Goal: Information Seeking & Learning: Understand process/instructions

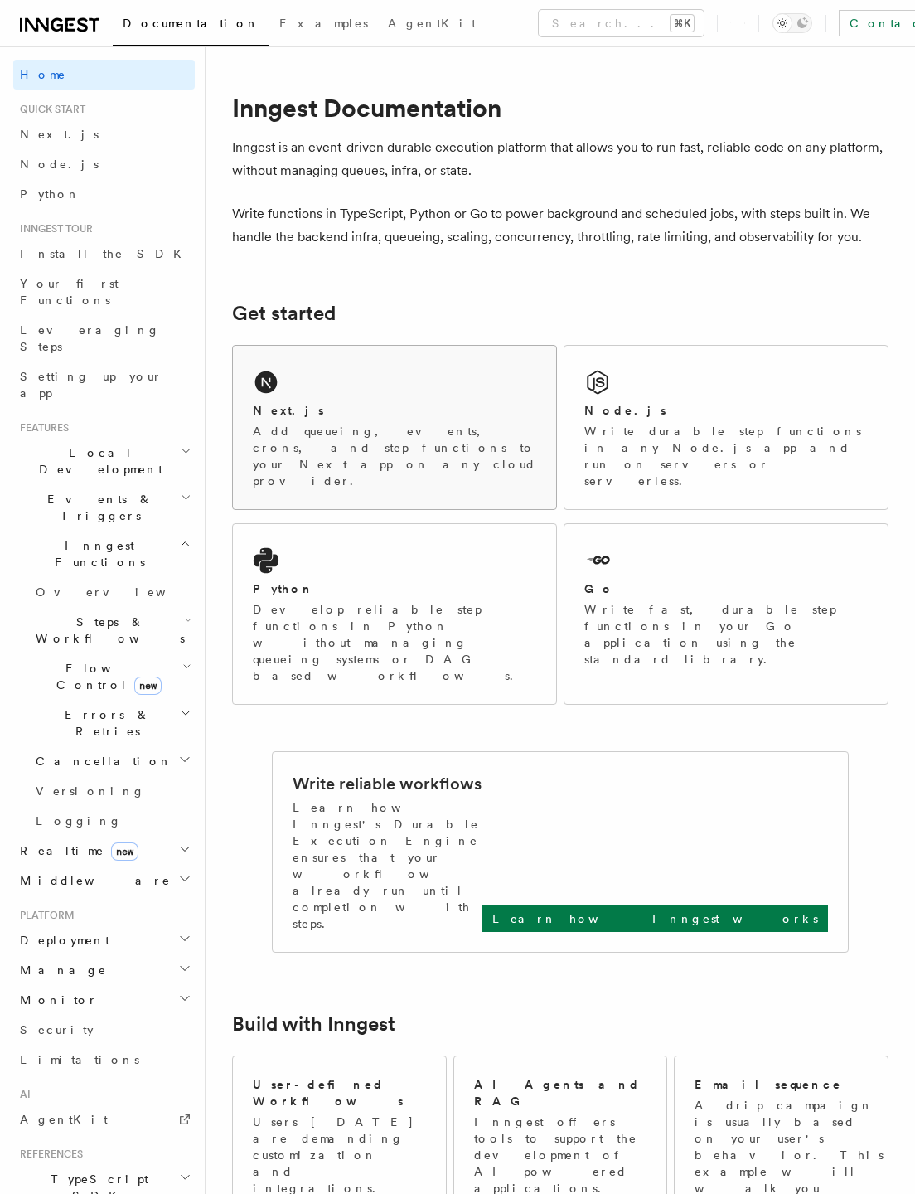
click at [335, 411] on div "Next.js" at bounding box center [395, 410] width 284 height 17
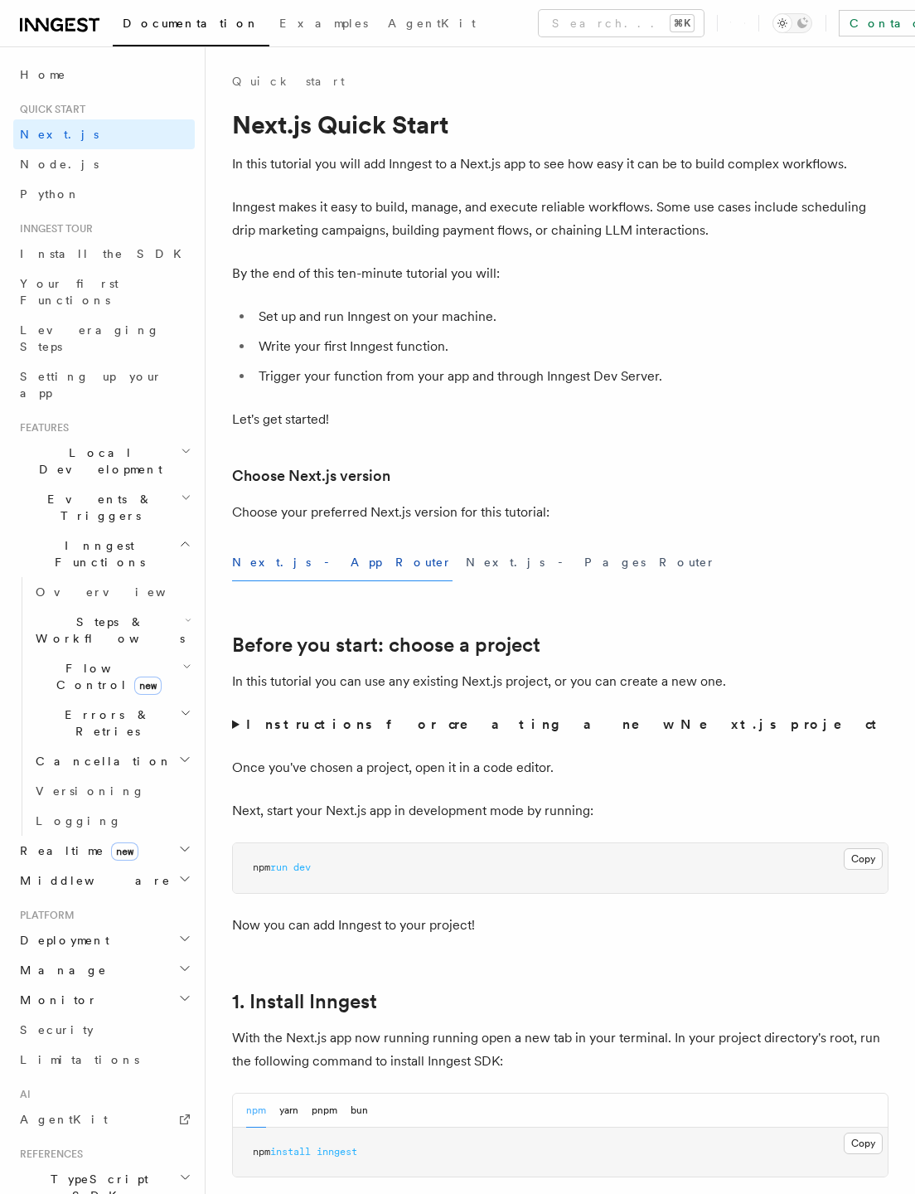
scroll to position [351, 0]
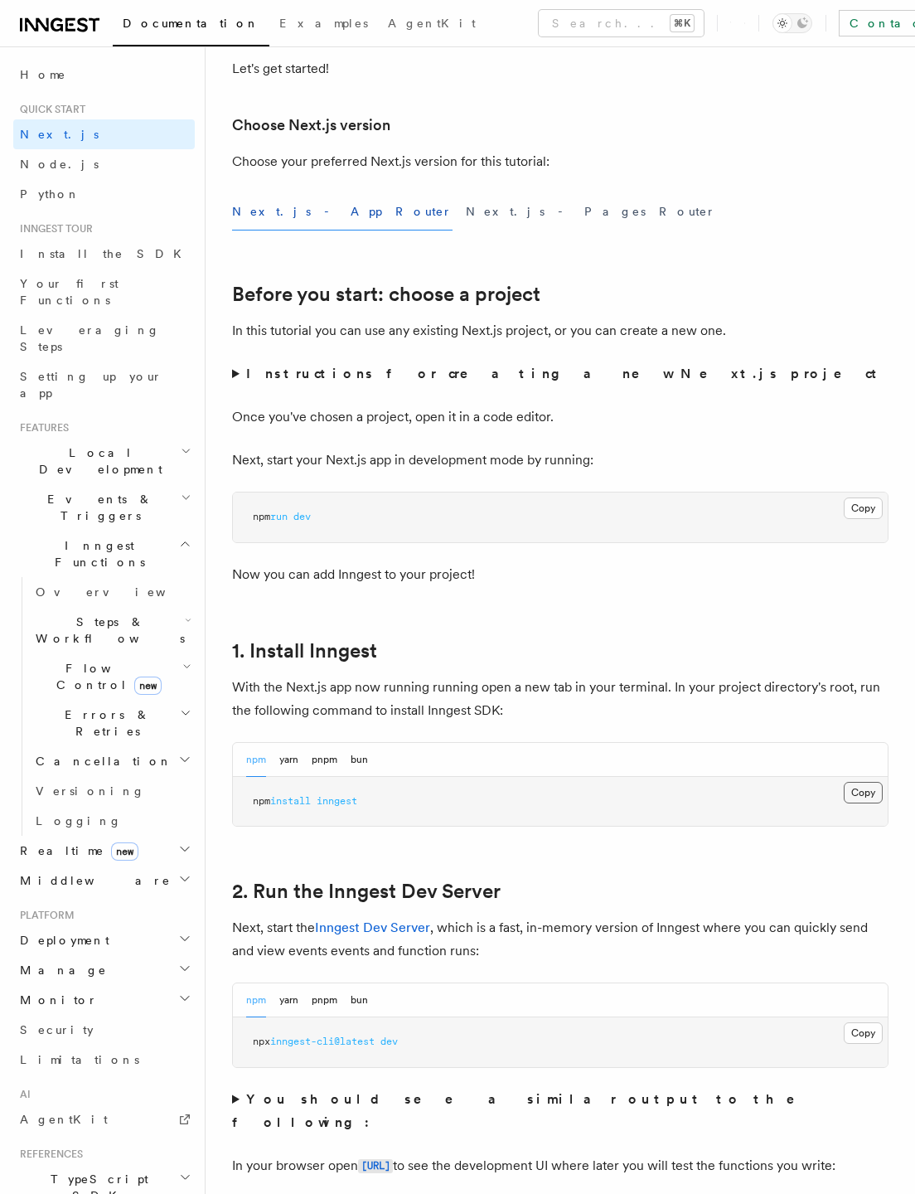
click at [863, 789] on button "Copy Copied" at bounding box center [863, 793] width 39 height 22
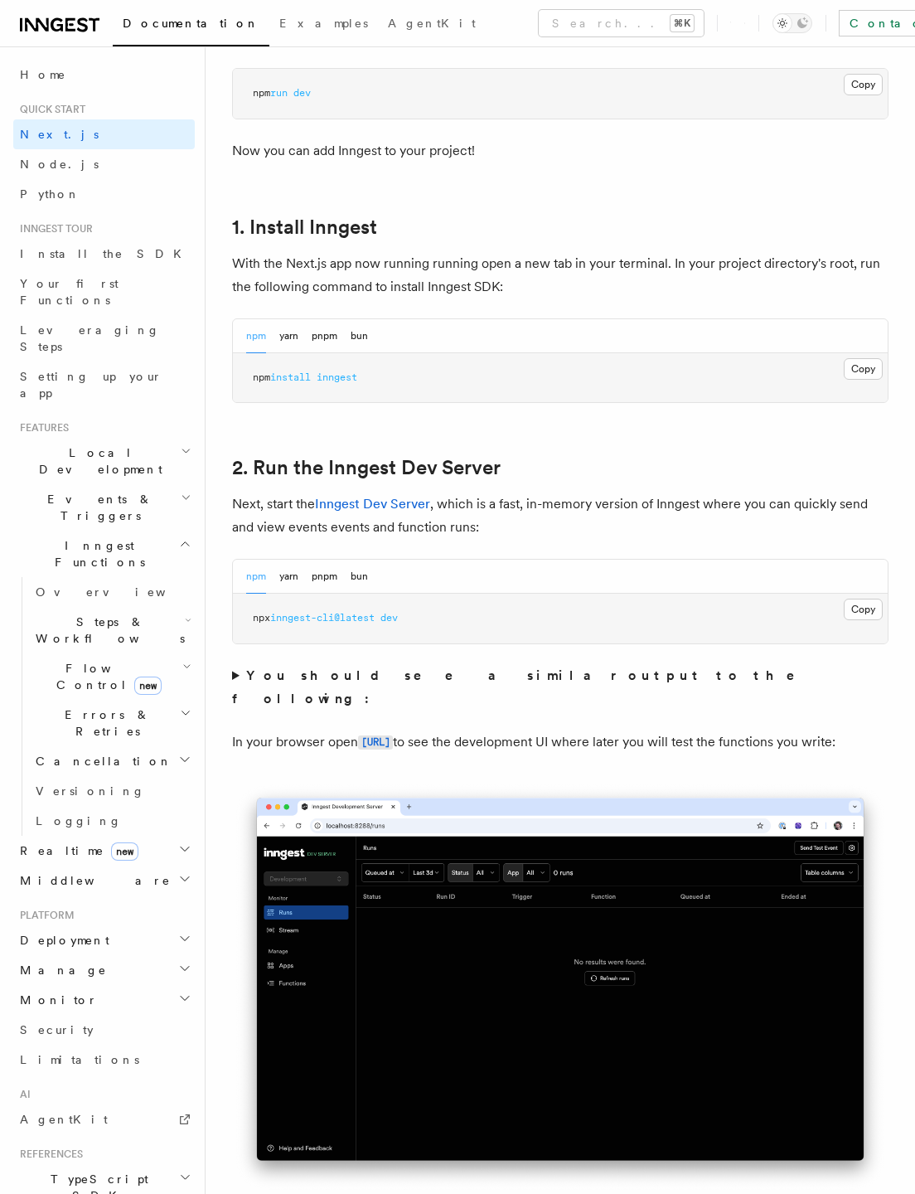
scroll to position [860, 0]
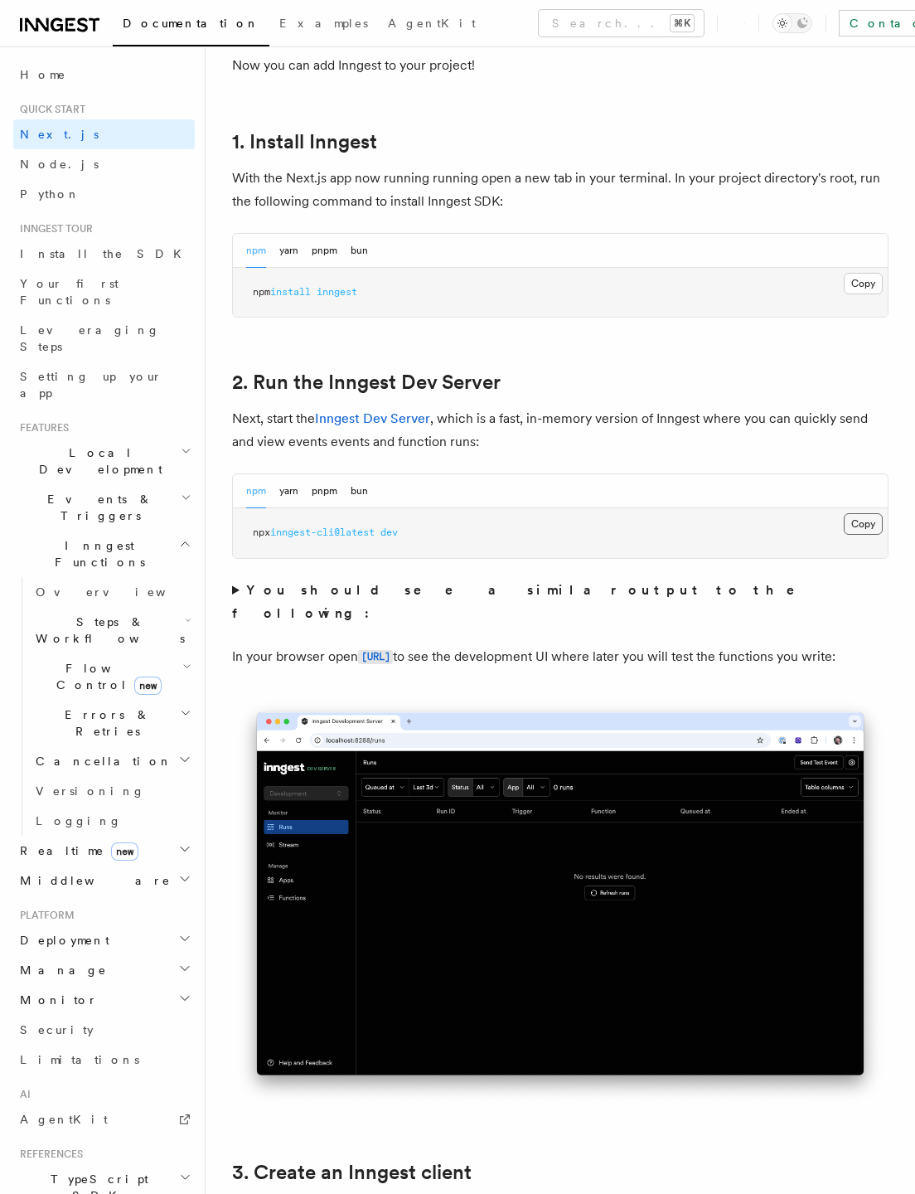
click at [860, 520] on button "Copy Copied" at bounding box center [863, 524] width 39 height 22
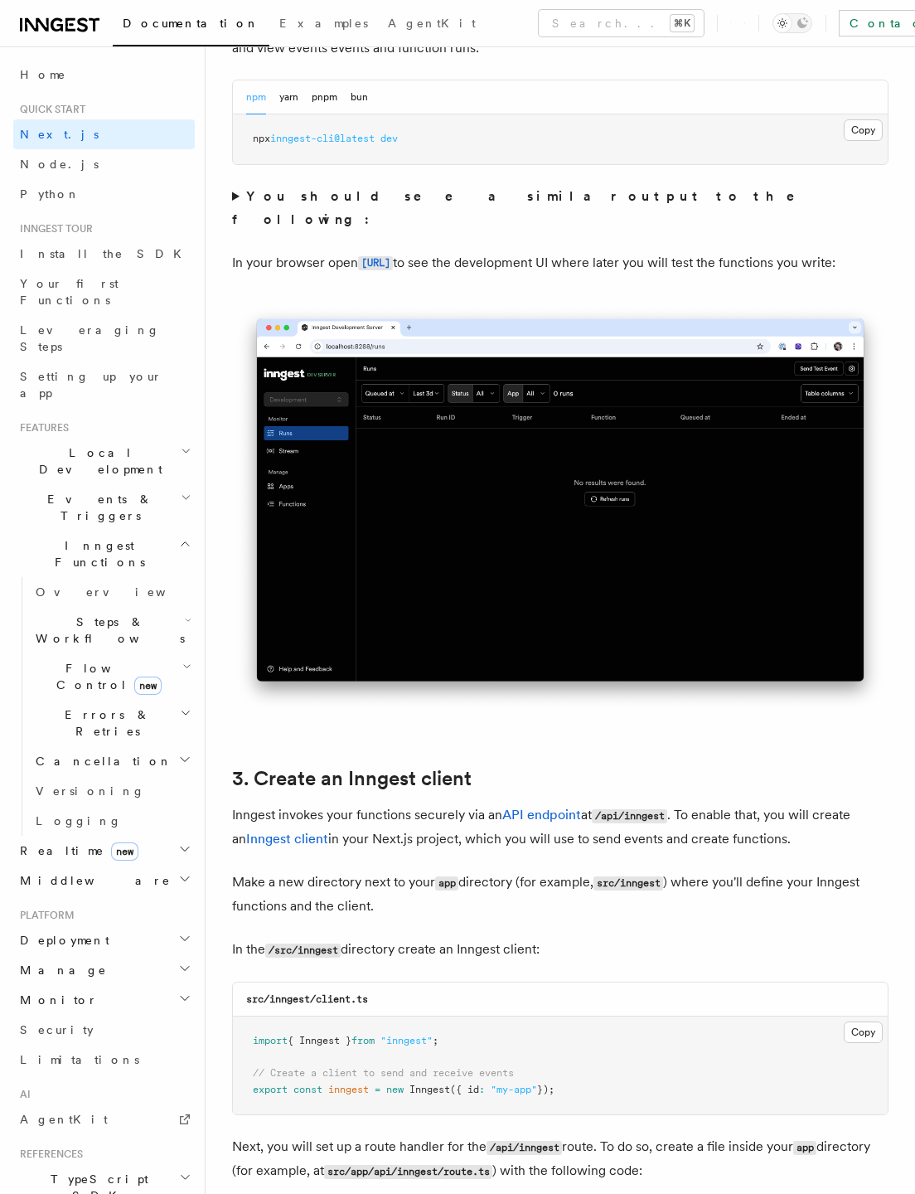
scroll to position [1458, 0]
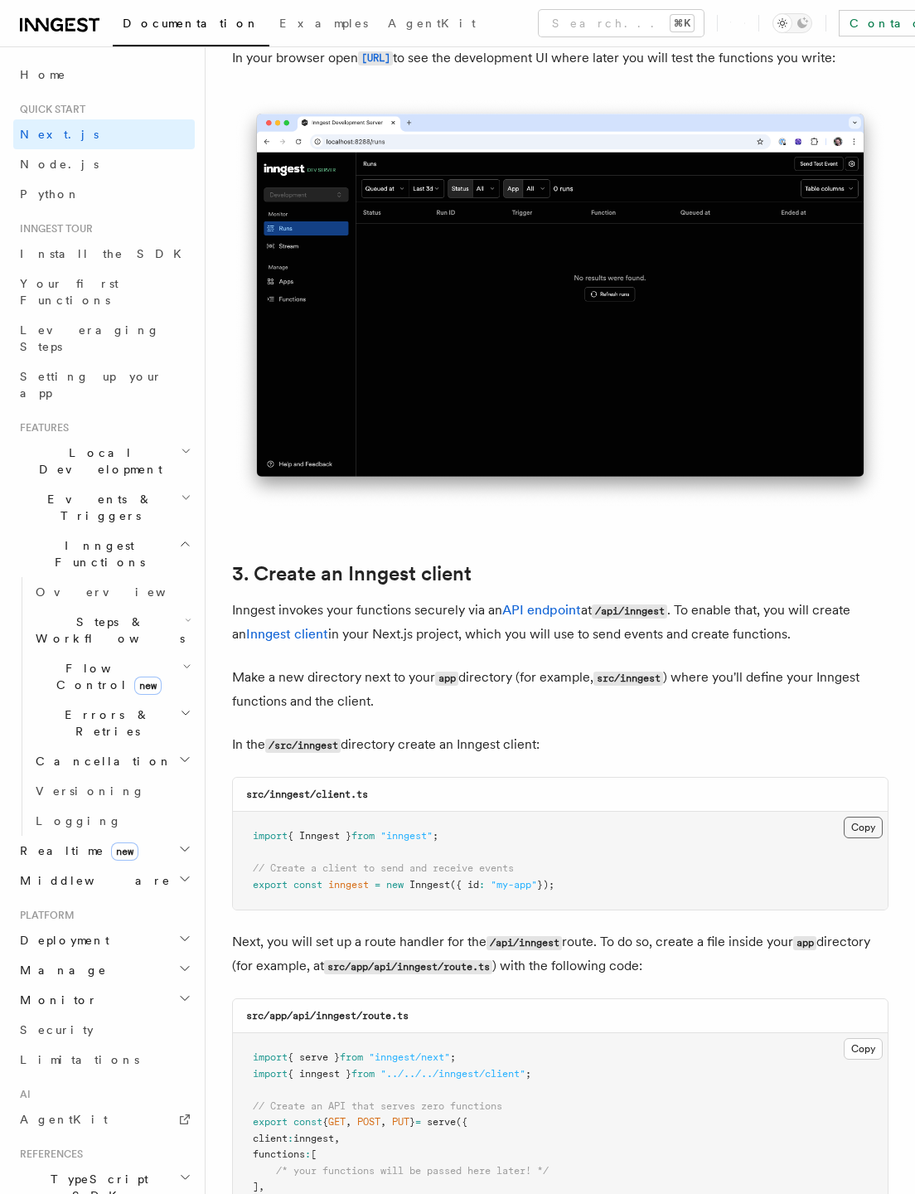
click at [864, 832] on button "Copy Copied" at bounding box center [863, 828] width 39 height 22
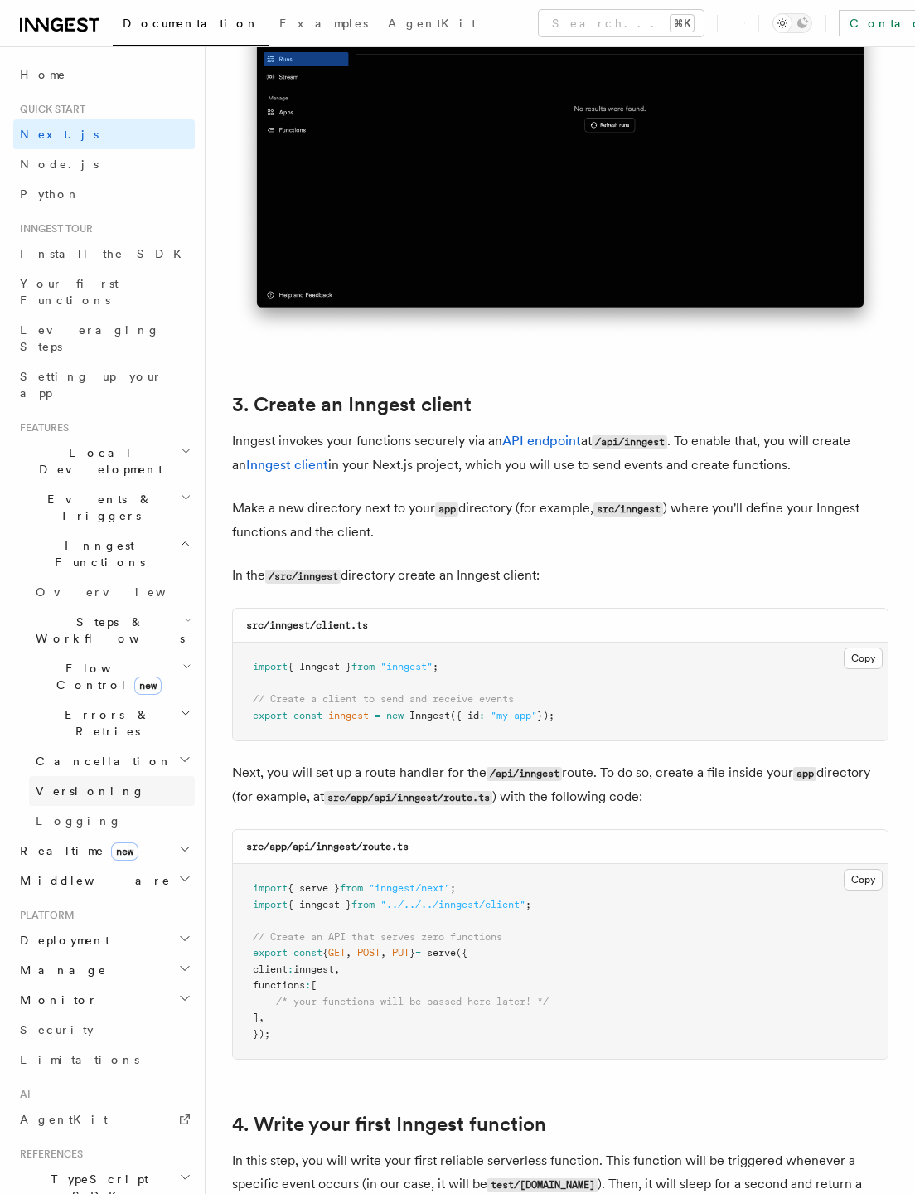
scroll to position [1638, 0]
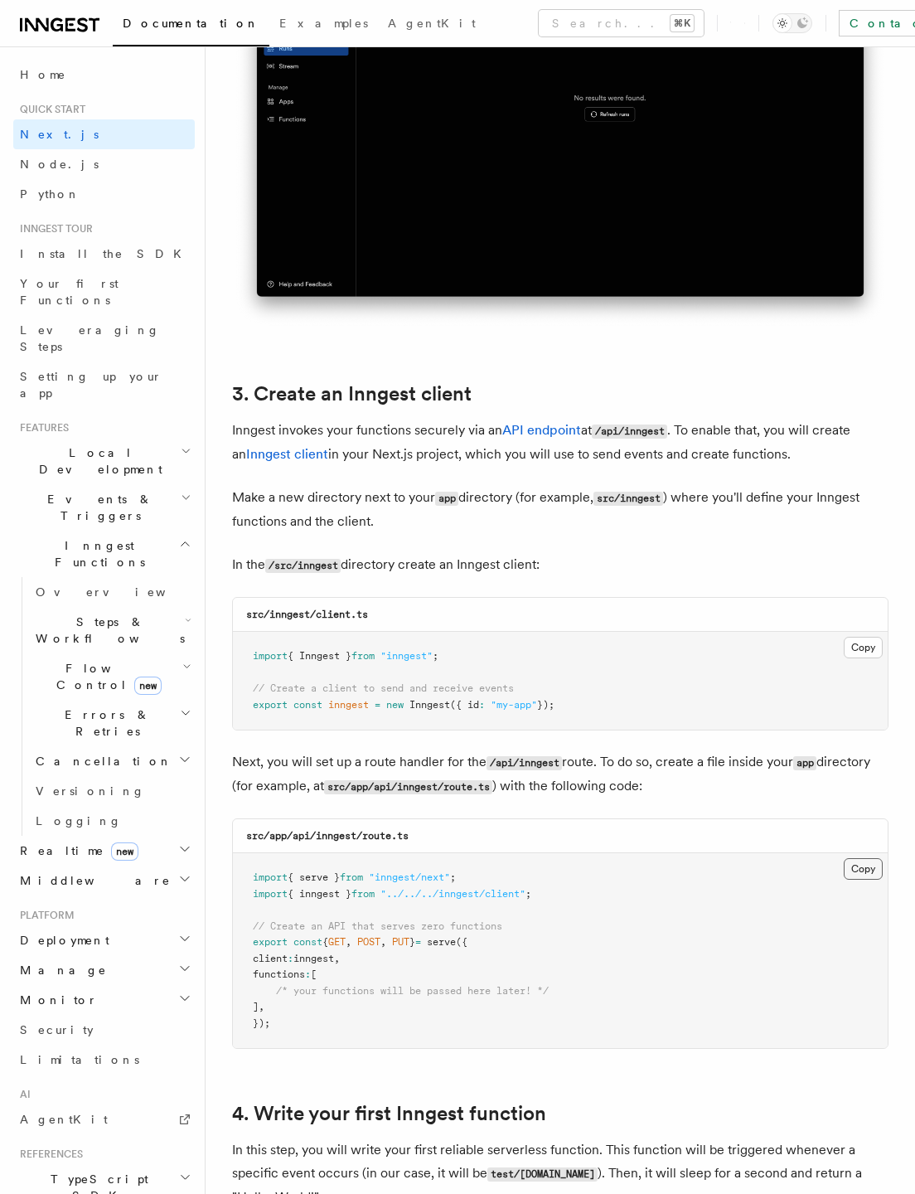
click at [872, 872] on button "Copy Copied" at bounding box center [863, 869] width 39 height 22
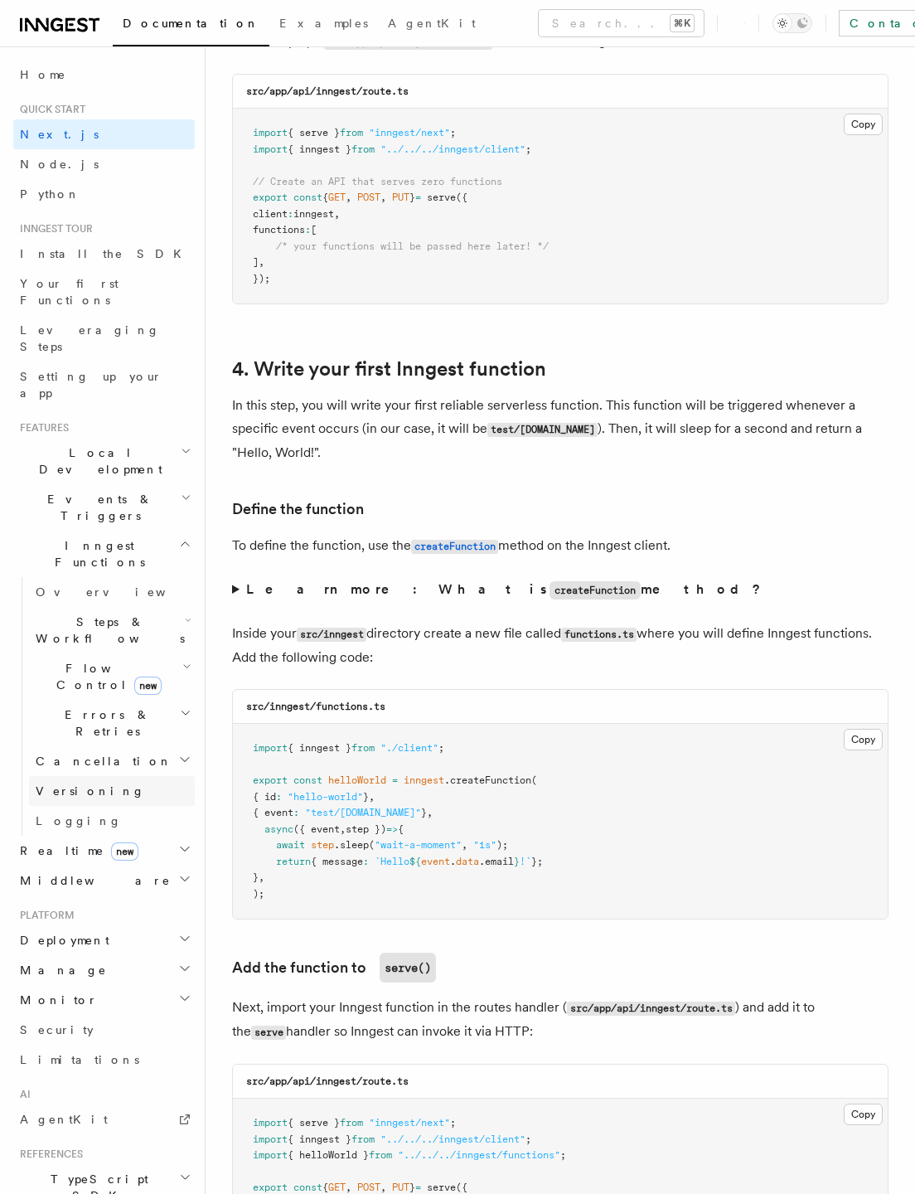
scroll to position [2394, 0]
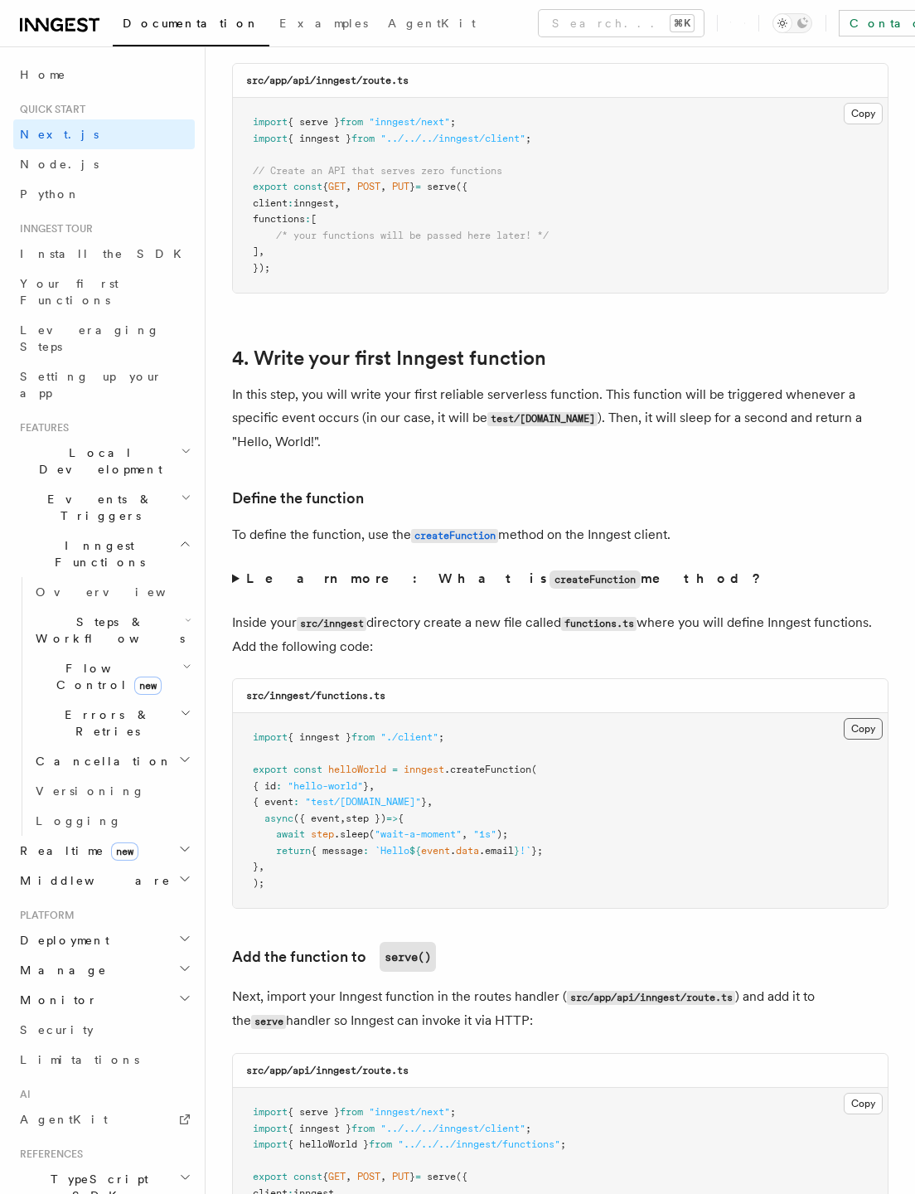
click at [880, 720] on pre "import { inngest } from "./client" ; export const helloWorld = inngest .createF…" at bounding box center [560, 810] width 655 height 195
click at [863, 735] on button "Copy Copied" at bounding box center [863, 729] width 39 height 22
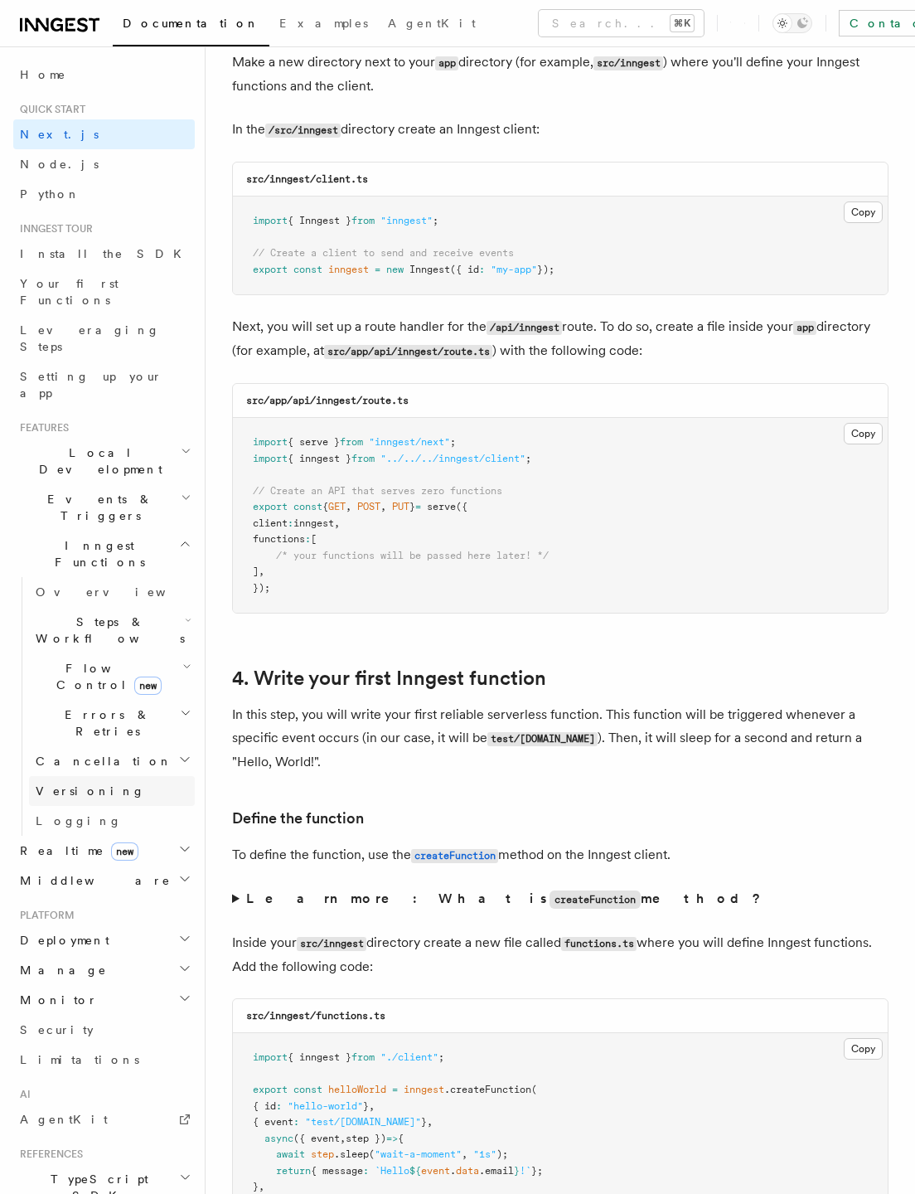
scroll to position [2063, 0]
